Goal: Transaction & Acquisition: Purchase product/service

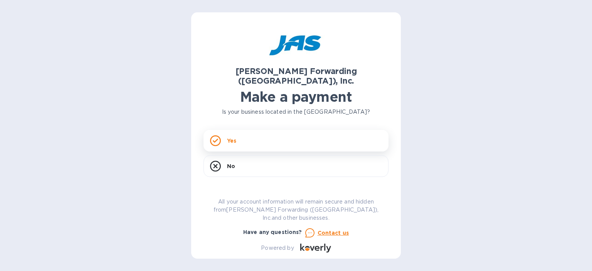
click at [261, 130] on div "Yes" at bounding box center [295, 141] width 185 height 22
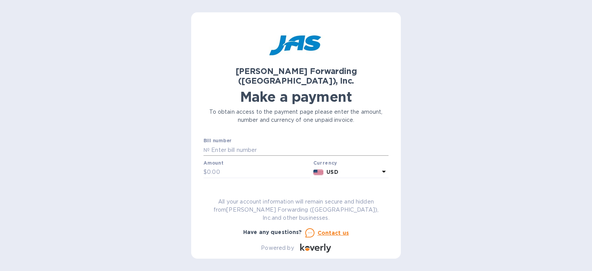
click at [248, 144] on input "text" at bounding box center [299, 150] width 179 height 12
type input "SFO503382364"
click at [226, 166] on input "text" at bounding box center [258, 172] width 103 height 12
type input "7,900.00"
click at [214, 189] on input "text" at bounding box center [295, 195] width 185 height 12
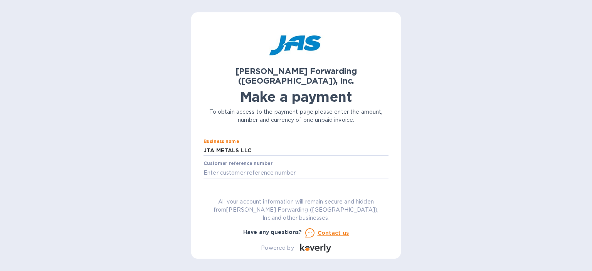
scroll to position [49, 0]
type input "JTA METALS LLC"
click at [265, 161] on input "text" at bounding box center [295, 167] width 185 height 12
type input "JTA1004(1)"
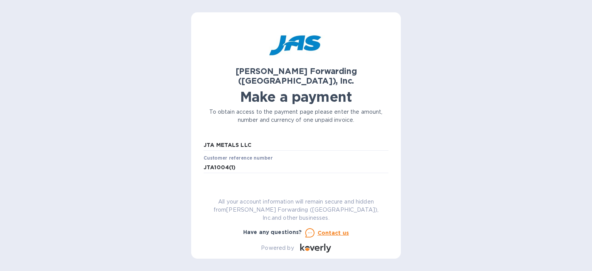
click at [273, 187] on span "Go to payment page" at bounding box center [296, 191] width 173 height 9
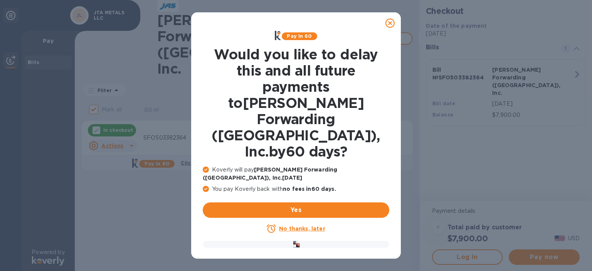
click at [289, 225] on u "No thanks, later" at bounding box center [302, 228] width 46 height 6
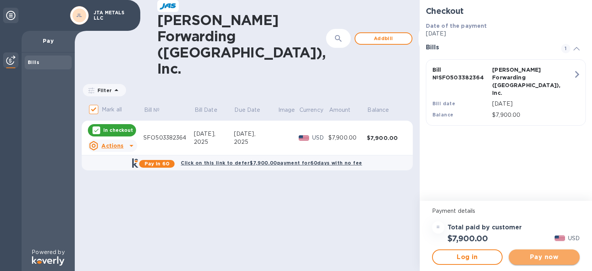
click at [535, 254] on span "Pay now" at bounding box center [544, 256] width 59 height 9
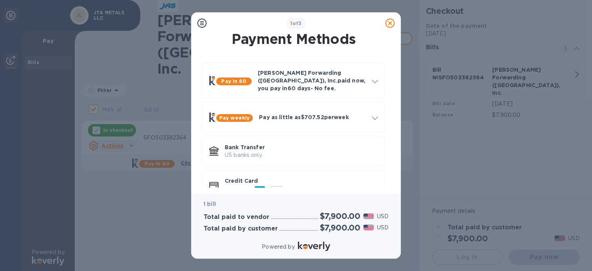
scroll to position [18, 0]
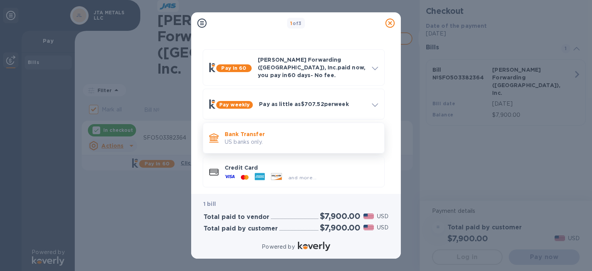
click at [308, 131] on p "Bank Transfer" at bounding box center [301, 134] width 153 height 8
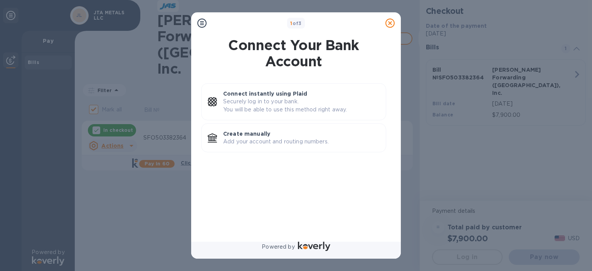
scroll to position [0, 0]
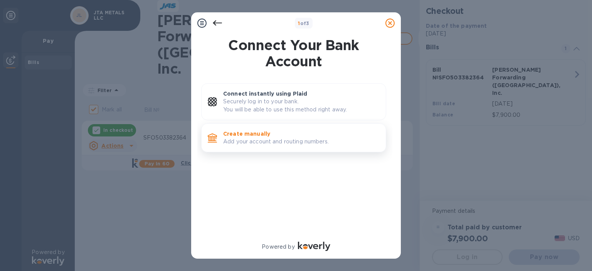
click at [302, 138] on p "Add your account and routing numbers." at bounding box center [301, 142] width 156 height 8
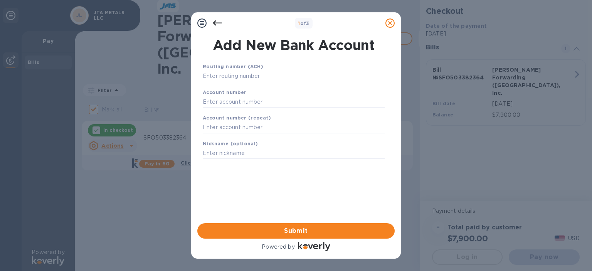
click at [277, 74] on input "text" at bounding box center [294, 77] width 182 height 12
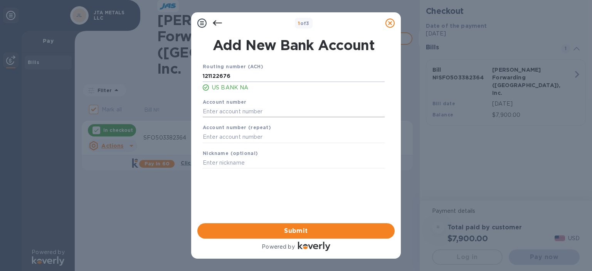
type input "121122676"
click at [221, 109] on input "text" at bounding box center [294, 112] width 182 height 12
type input "157536555822"
click at [225, 133] on input "text" at bounding box center [294, 137] width 182 height 12
type input "157536555822"
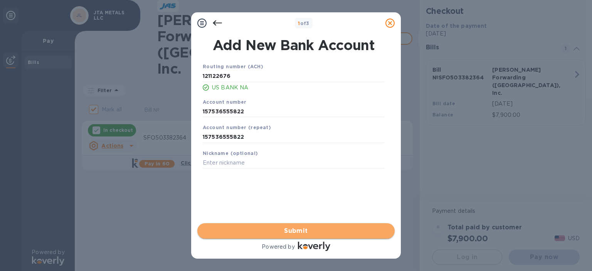
click at [267, 230] on span "Submit" at bounding box center [295, 230] width 185 height 9
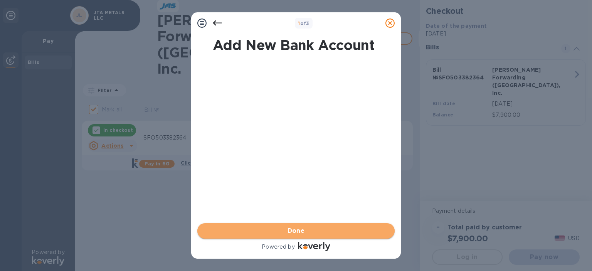
click at [267, 230] on span "Done" at bounding box center [295, 230] width 185 height 9
